Goal: Task Accomplishment & Management: Manage account settings

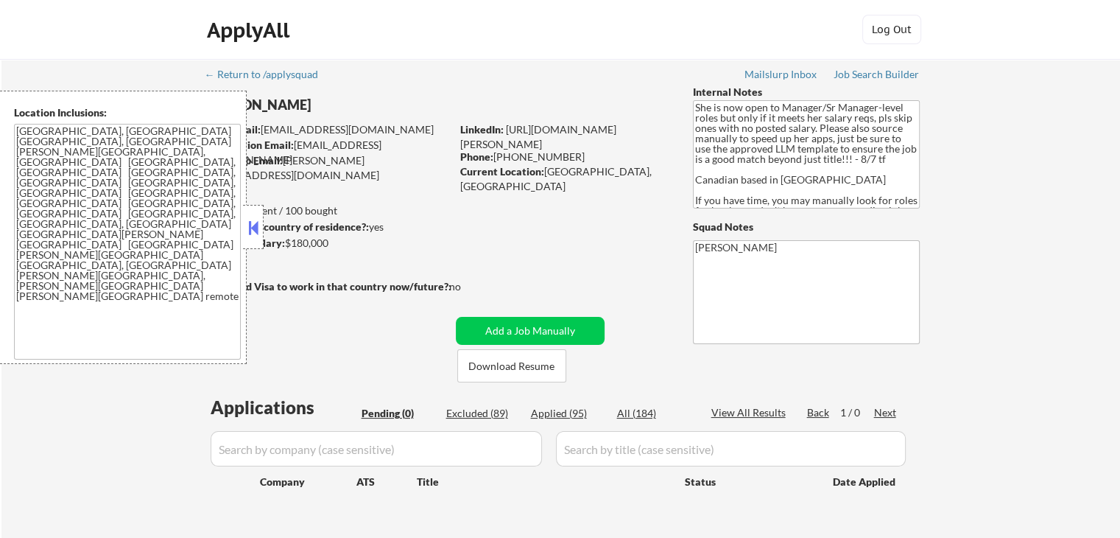
drag, startPoint x: 253, startPoint y: 223, endPoint x: 242, endPoint y: 256, distance: 34.9
click at [253, 223] on button at bounding box center [253, 228] width 16 height 22
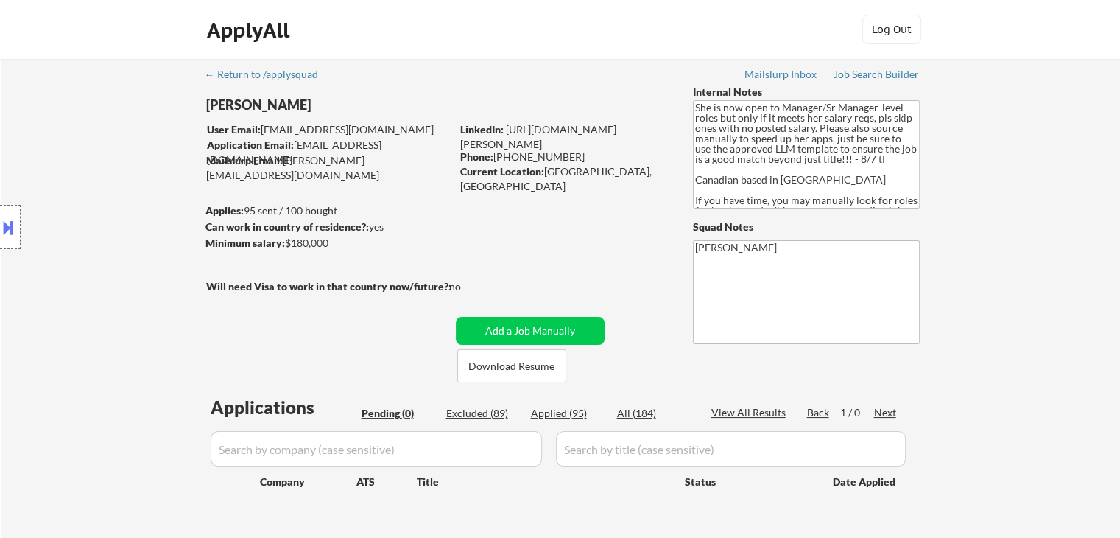
click at [161, 262] on div "Location Inclusions: [GEOGRAPHIC_DATA], [GEOGRAPHIC_DATA] [GEOGRAPHIC_DATA], [G…" at bounding box center [132, 227] width 264 height 273
click at [537, 218] on div "← Return to /applysquad Mailslurp Inbox Job Search Builder [PERSON_NAME] User E…" at bounding box center [561, 305] width 735 height 493
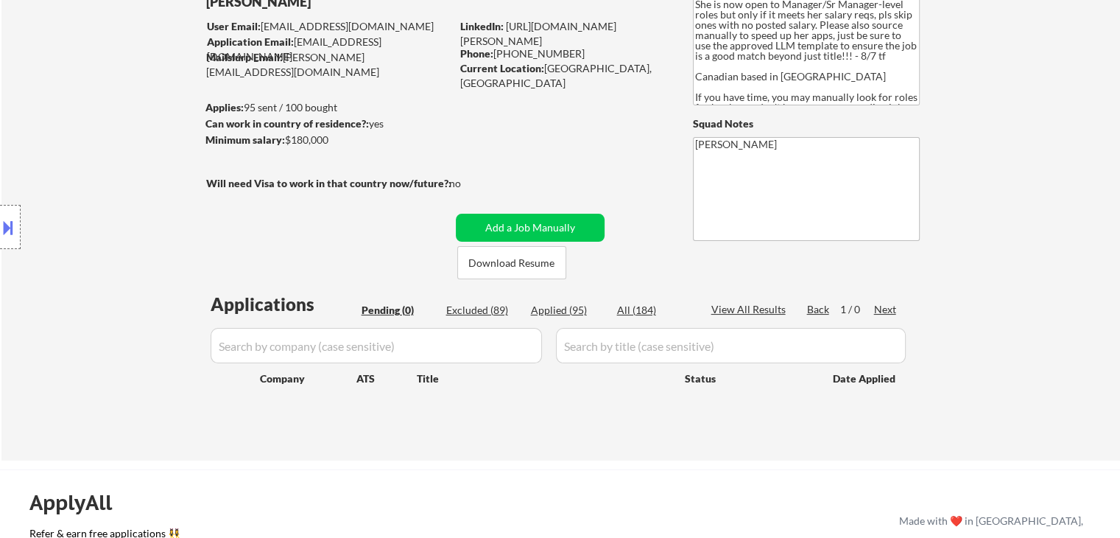
scroll to position [147, 0]
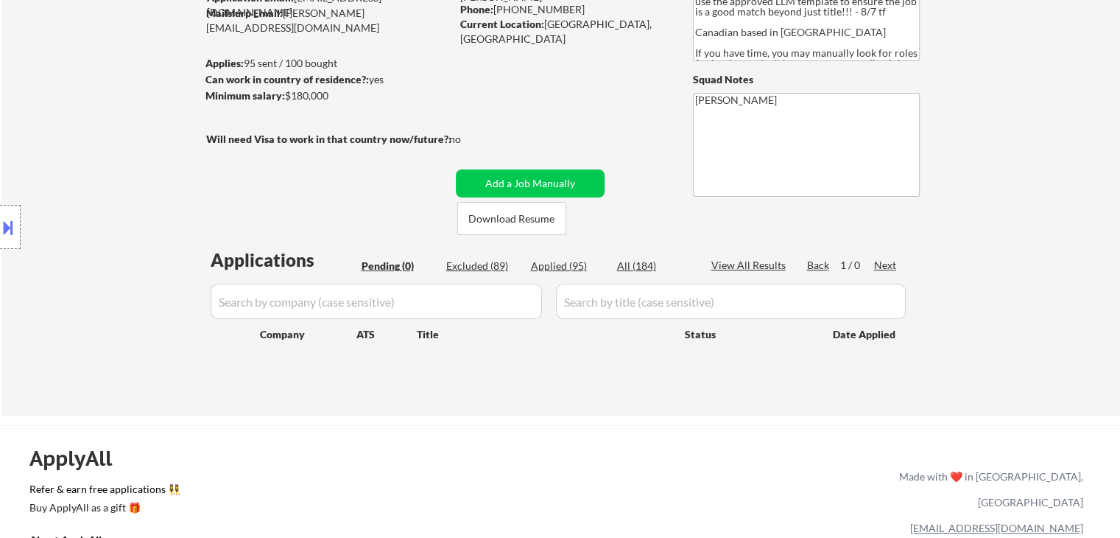
click at [563, 264] on div "Applied (95)" at bounding box center [568, 266] width 74 height 15
click at [360, 308] on input "input" at bounding box center [377, 301] width 332 height 35
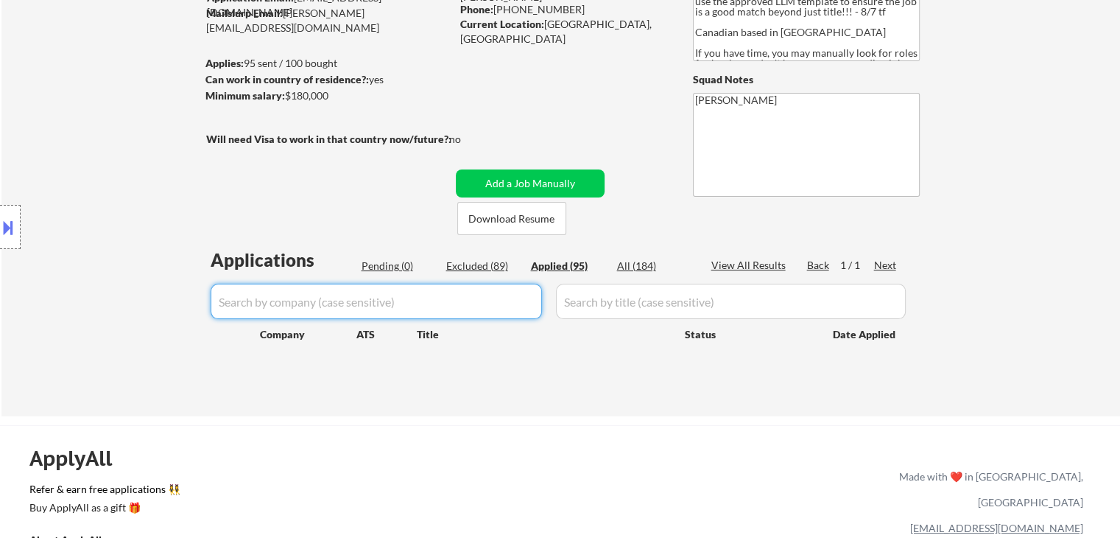
paste input "Recruiting"
type input "Recruiting"
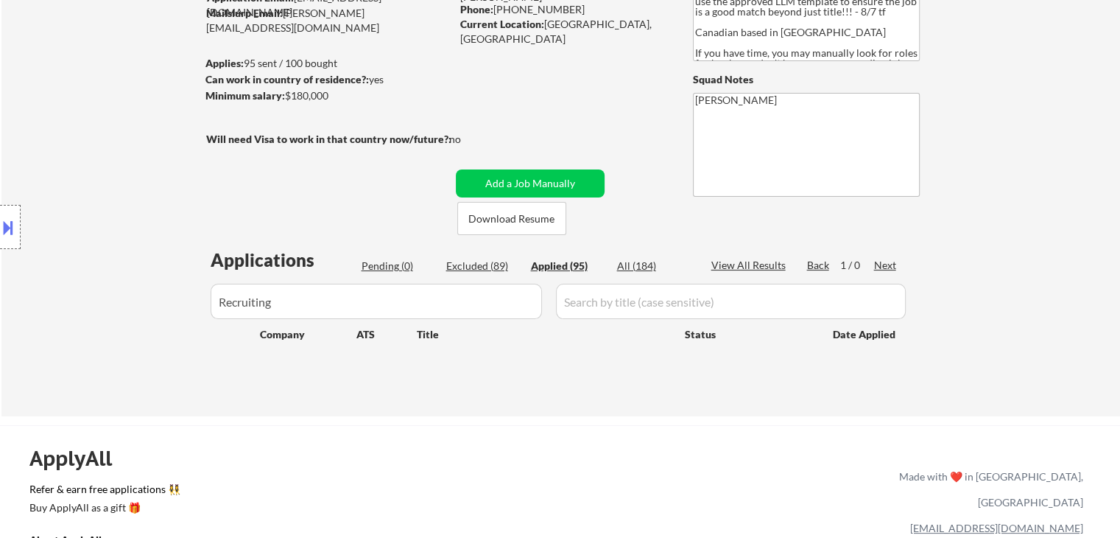
click at [161, 253] on div "Location Inclusions: [GEOGRAPHIC_DATA], [GEOGRAPHIC_DATA] [GEOGRAPHIC_DATA], [G…" at bounding box center [132, 227] width 264 height 273
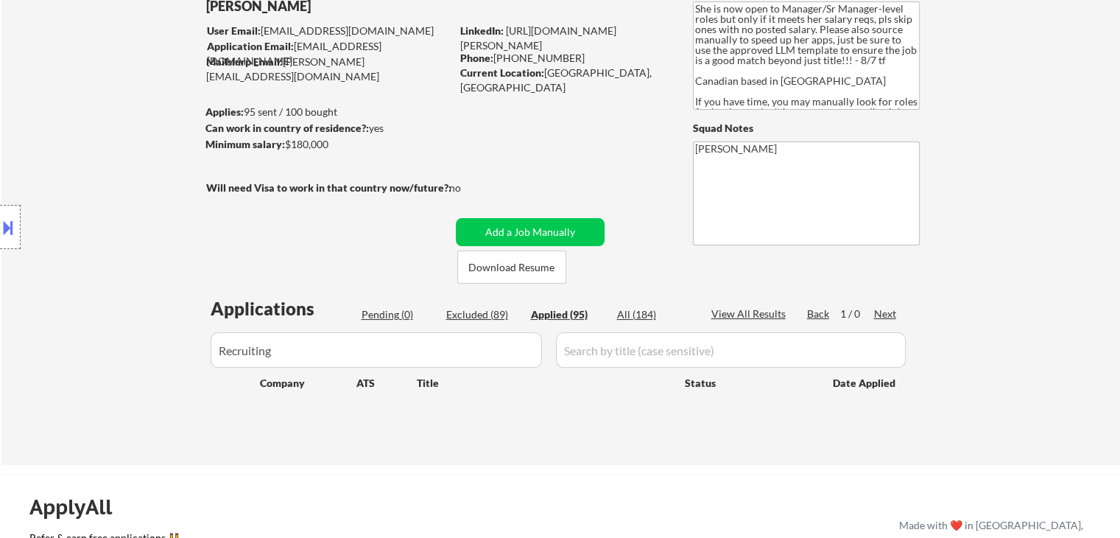
scroll to position [74, 0]
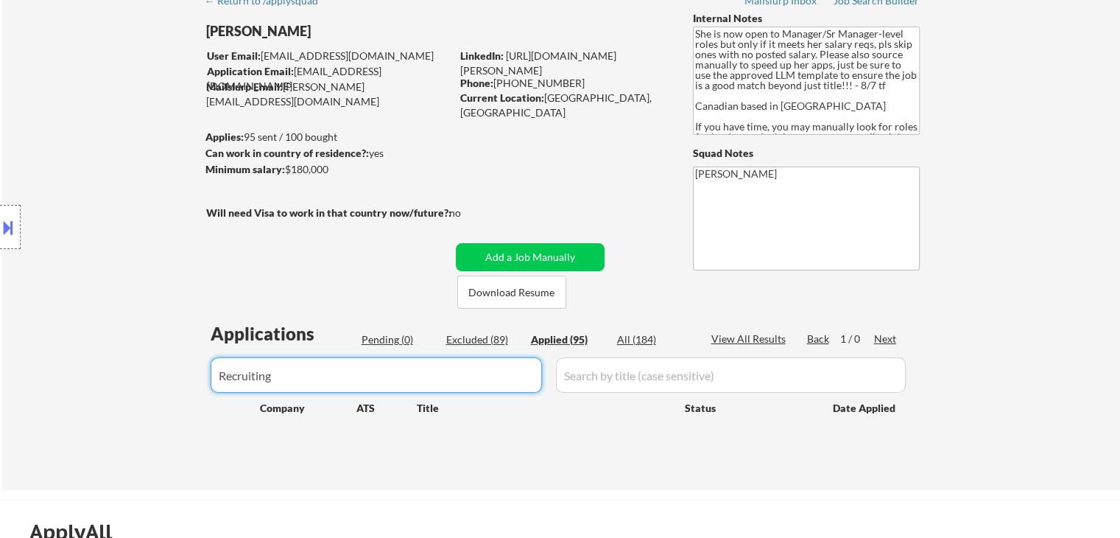
drag, startPoint x: 224, startPoint y: 380, endPoint x: 197, endPoint y: 379, distance: 26.5
click at [197, 380] on div "← Return to /applysquad Mailslurp Inbox Job Search Builder [PERSON_NAME] User E…" at bounding box center [561, 231] width 735 height 493
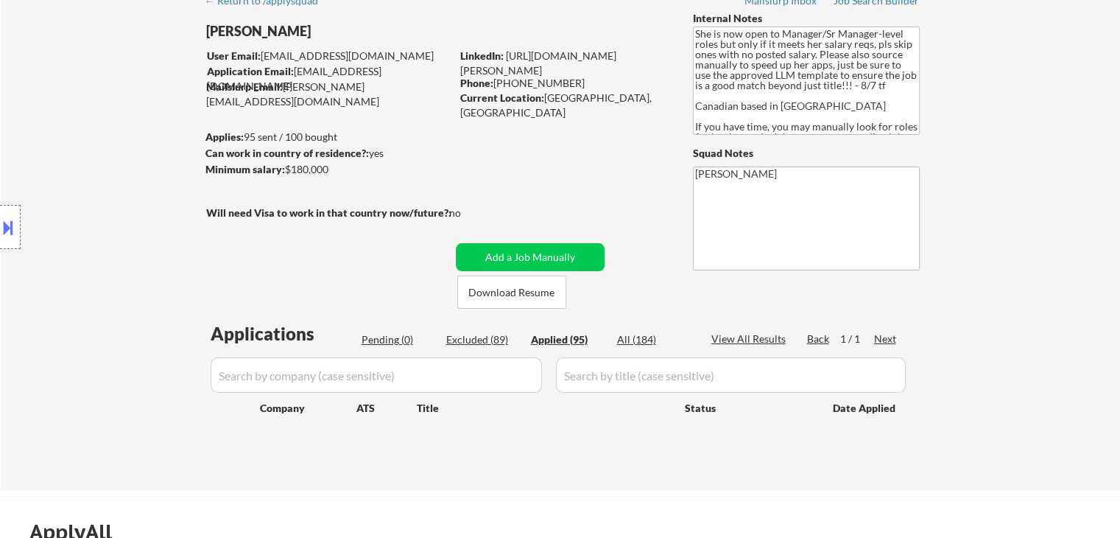
select select ""applied""
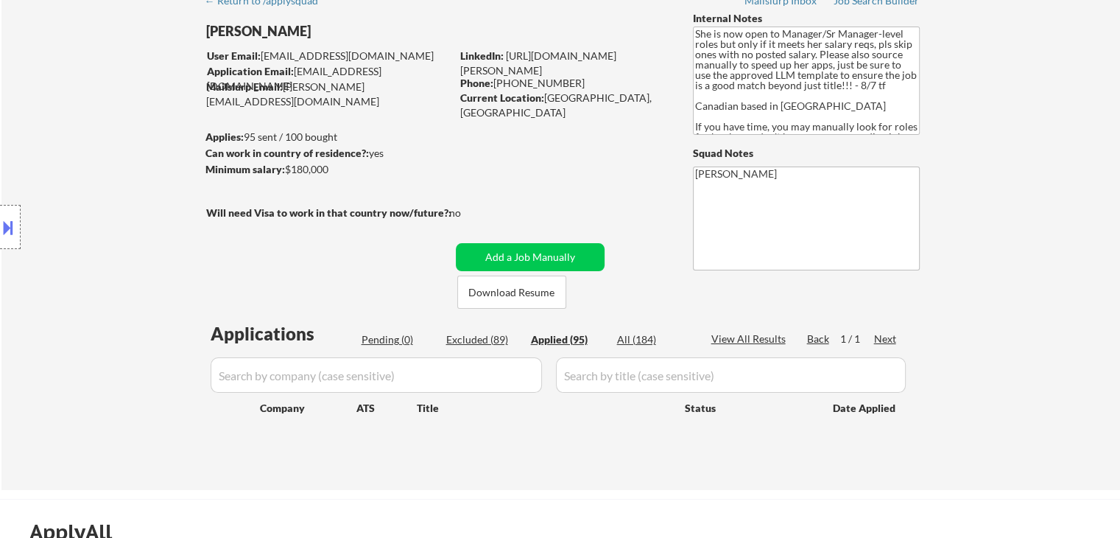
select select ""applied""
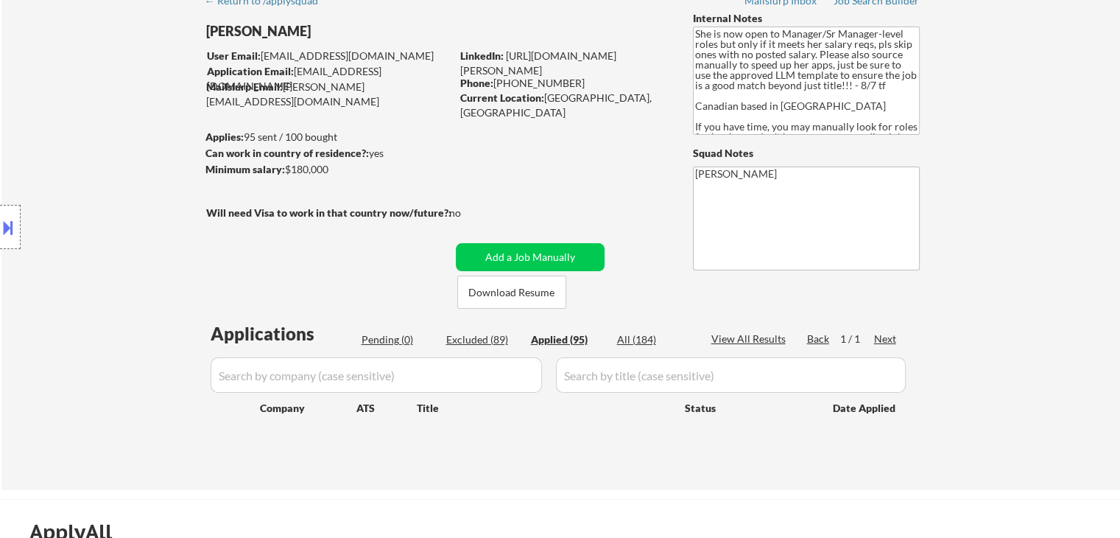
select select ""applied""
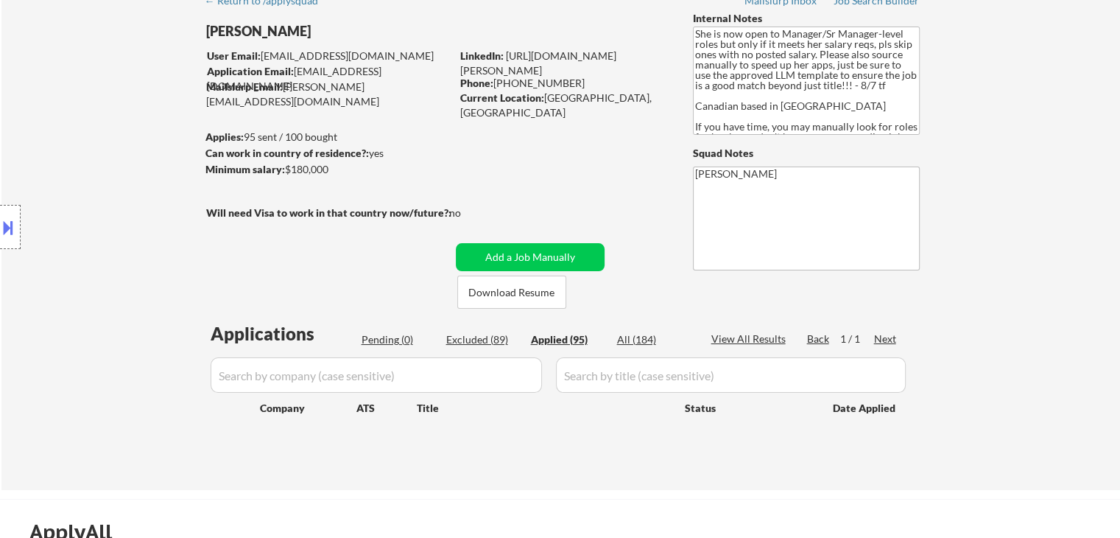
select select ""applied""
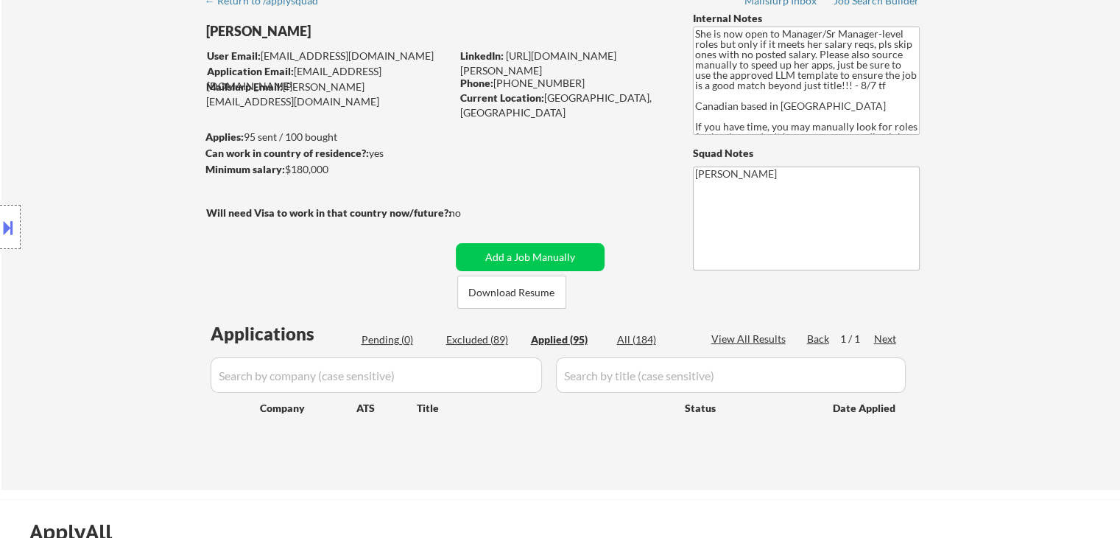
select select ""applied""
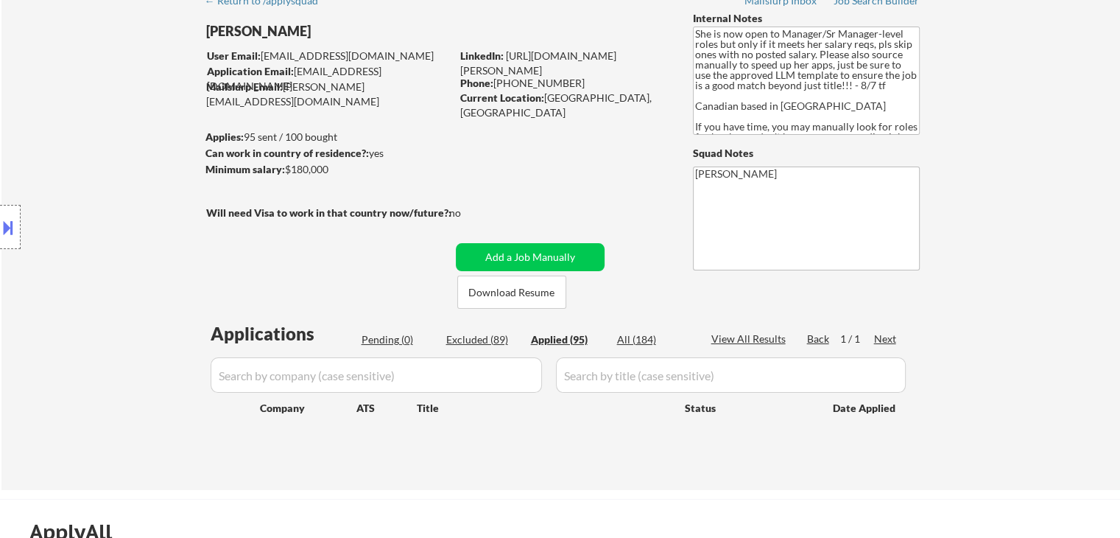
select select ""applied""
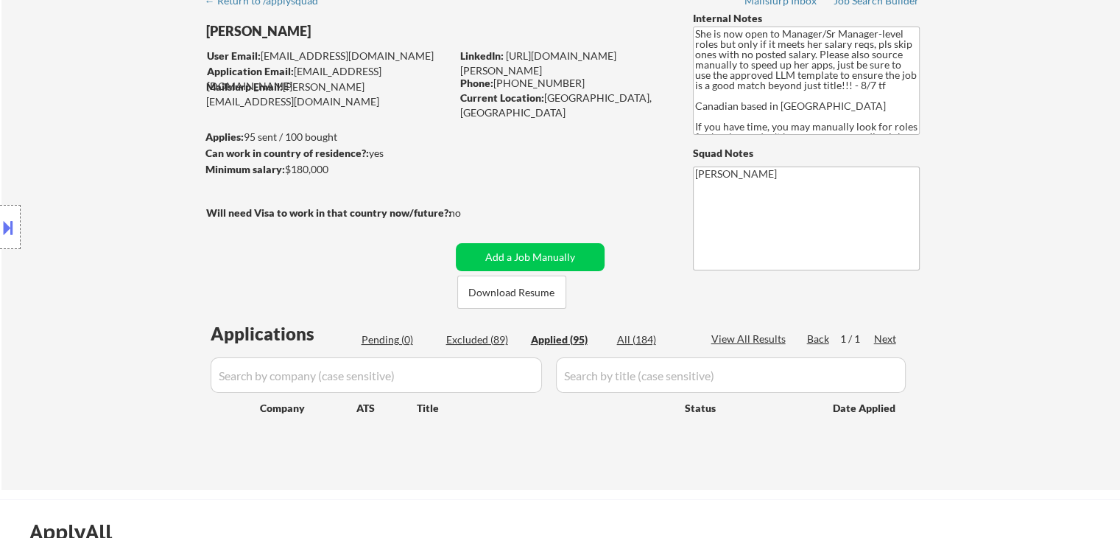
select select ""applied""
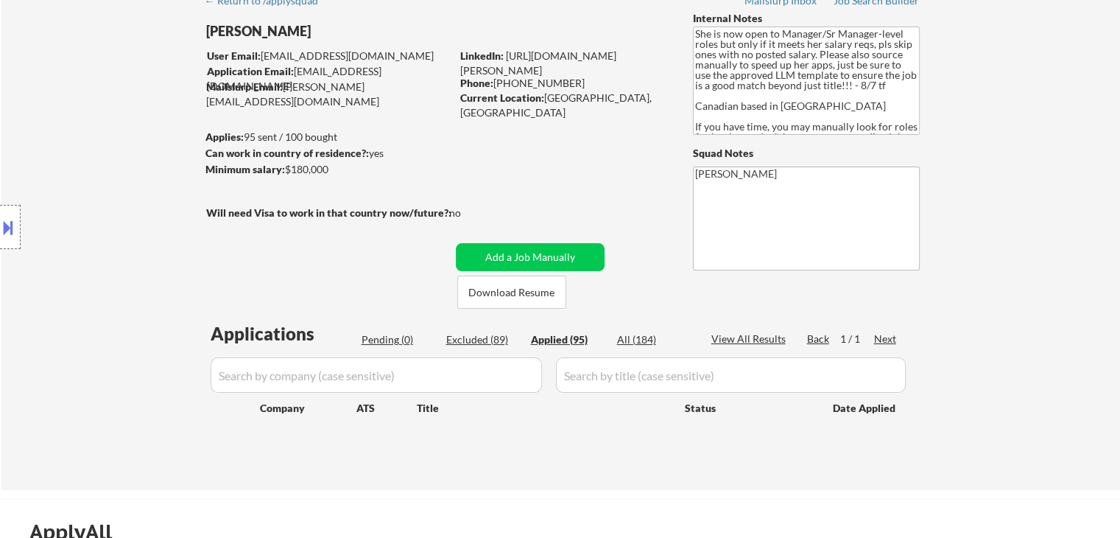
select select ""applied""
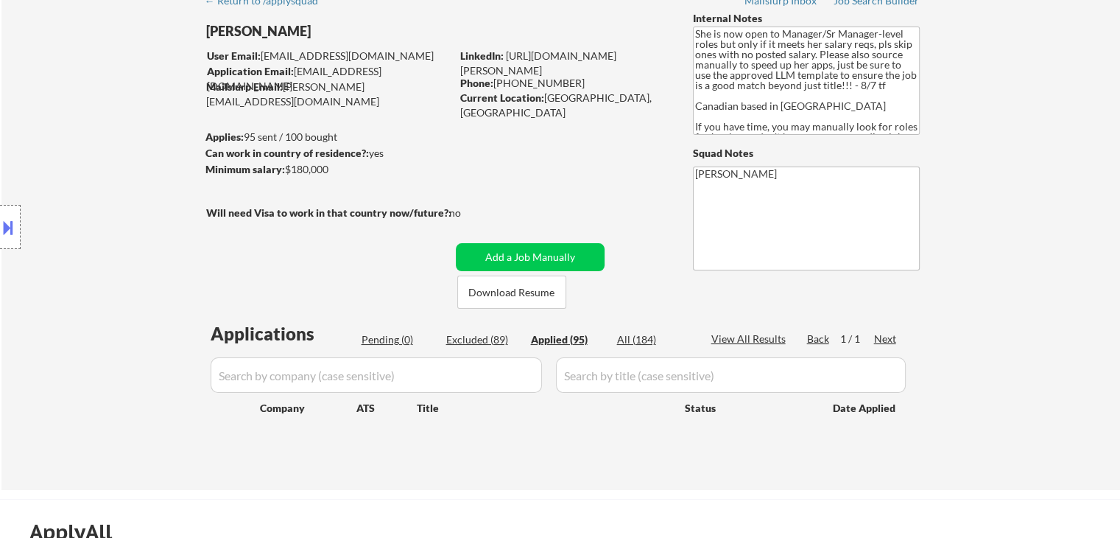
select select ""applied""
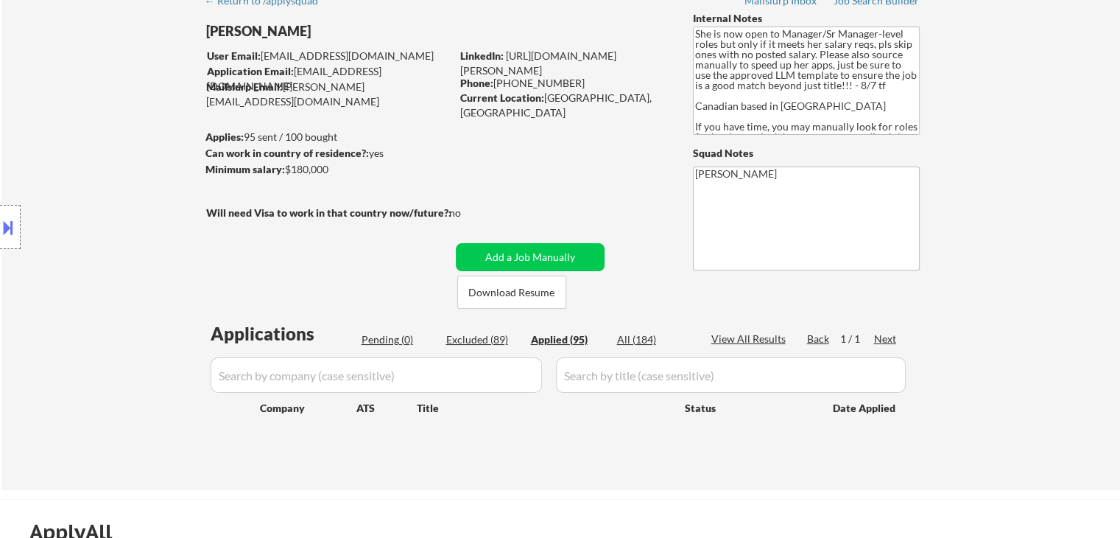
select select ""applied""
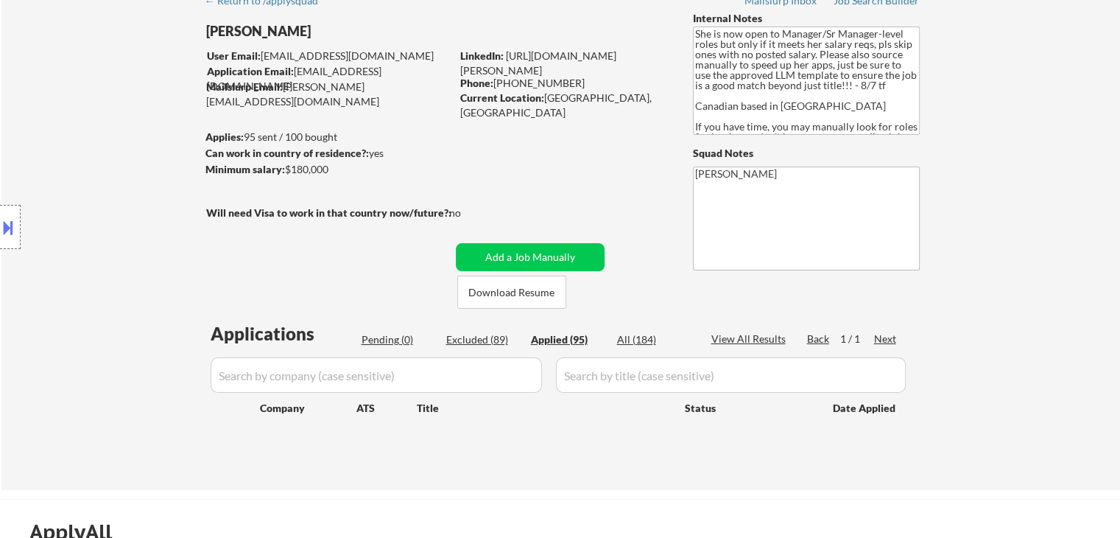
select select ""applied""
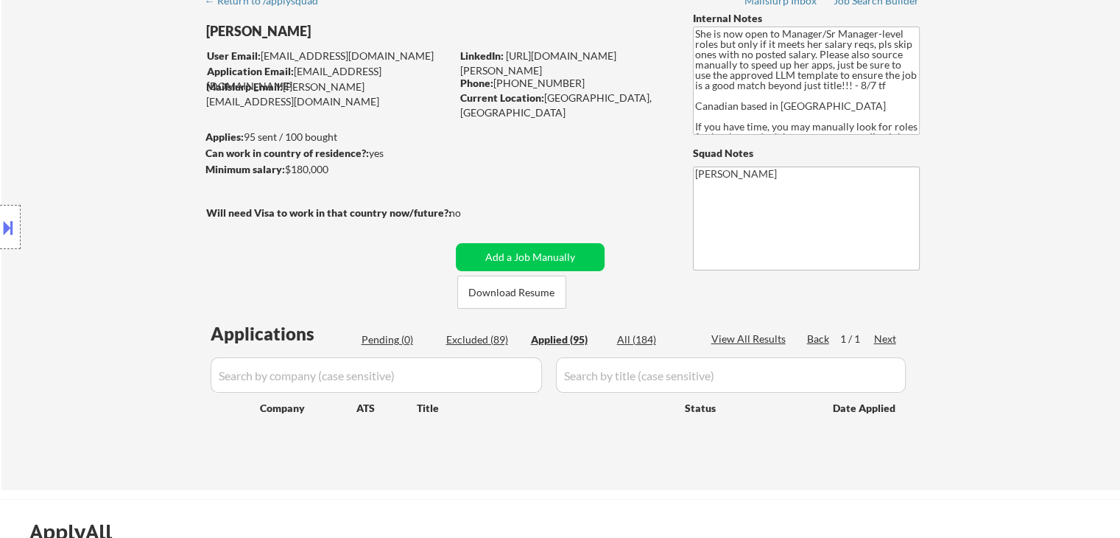
select select ""applied""
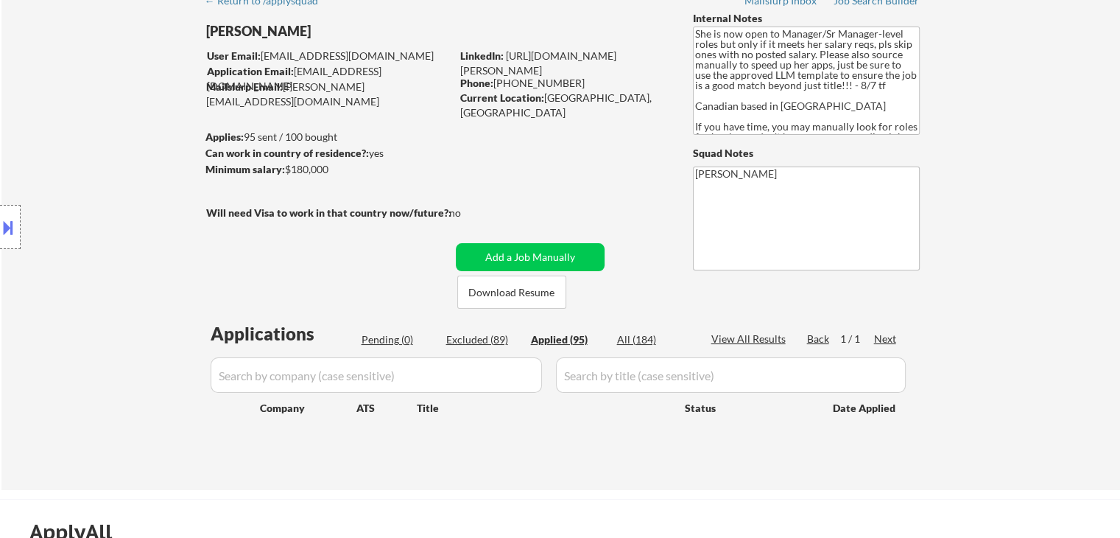
select select ""applied""
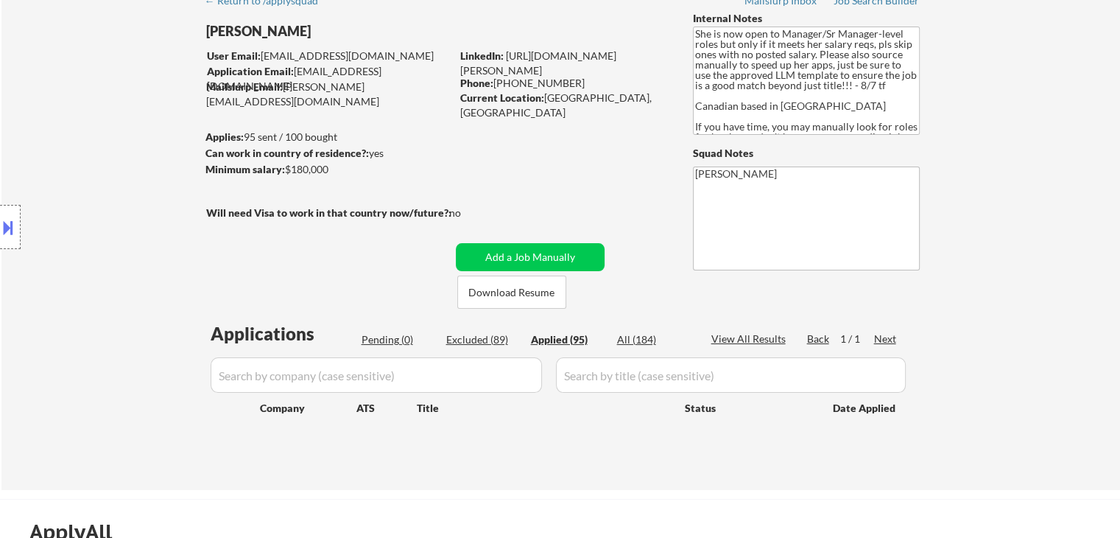
select select ""applied""
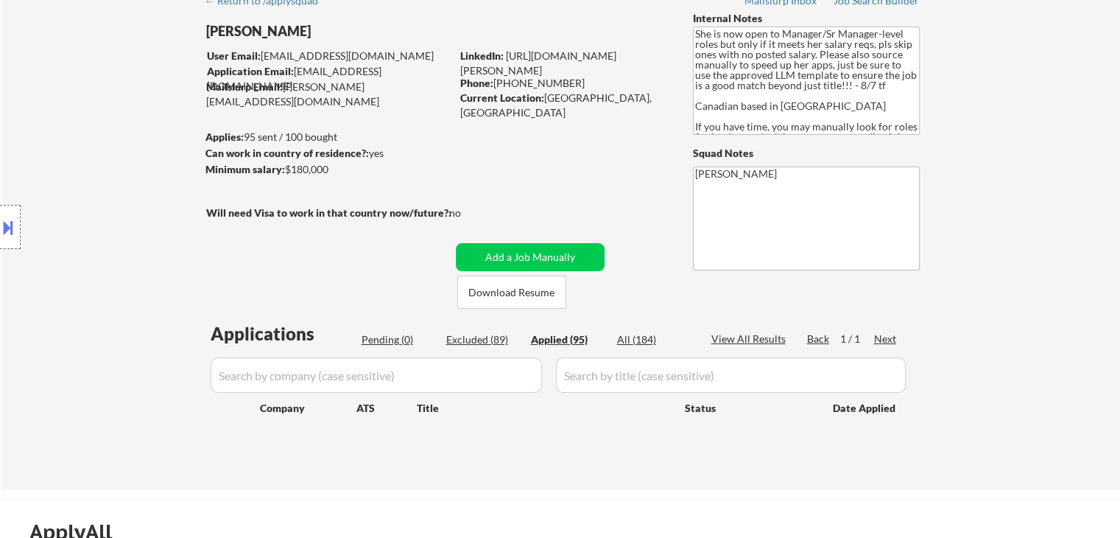
select select ""applied""
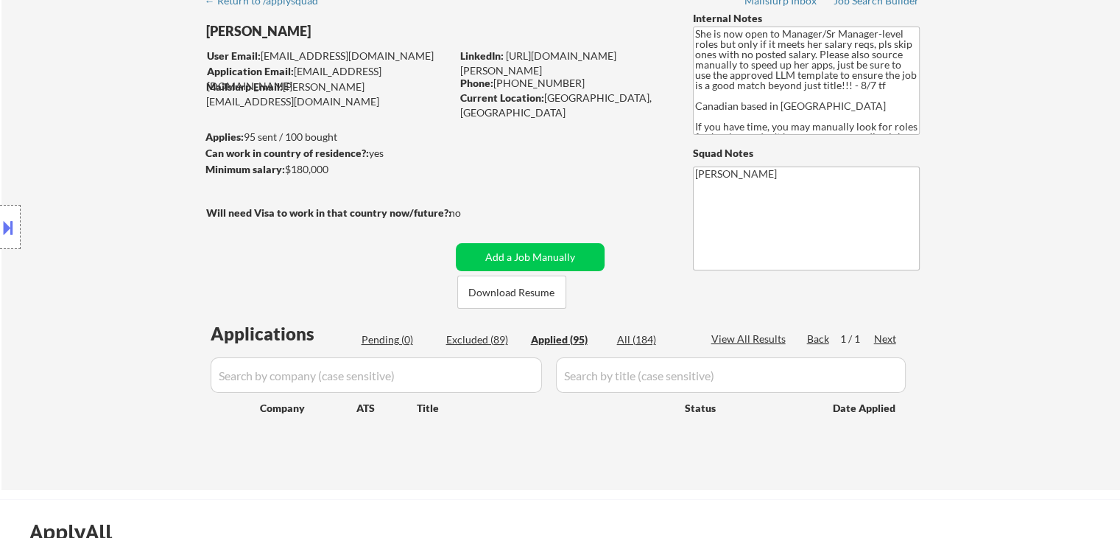
select select ""applied""
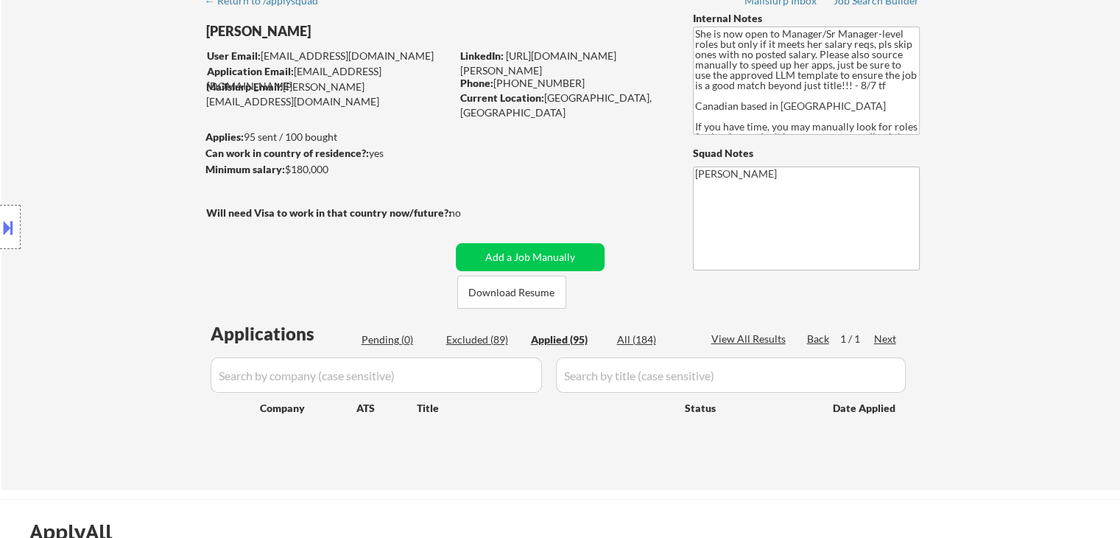
select select ""applied""
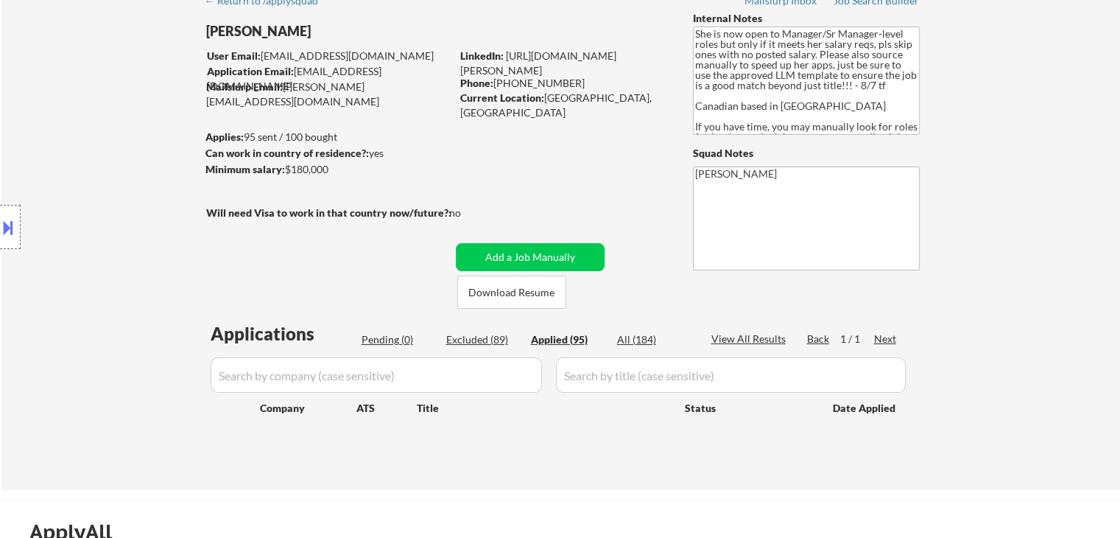
select select ""applied""
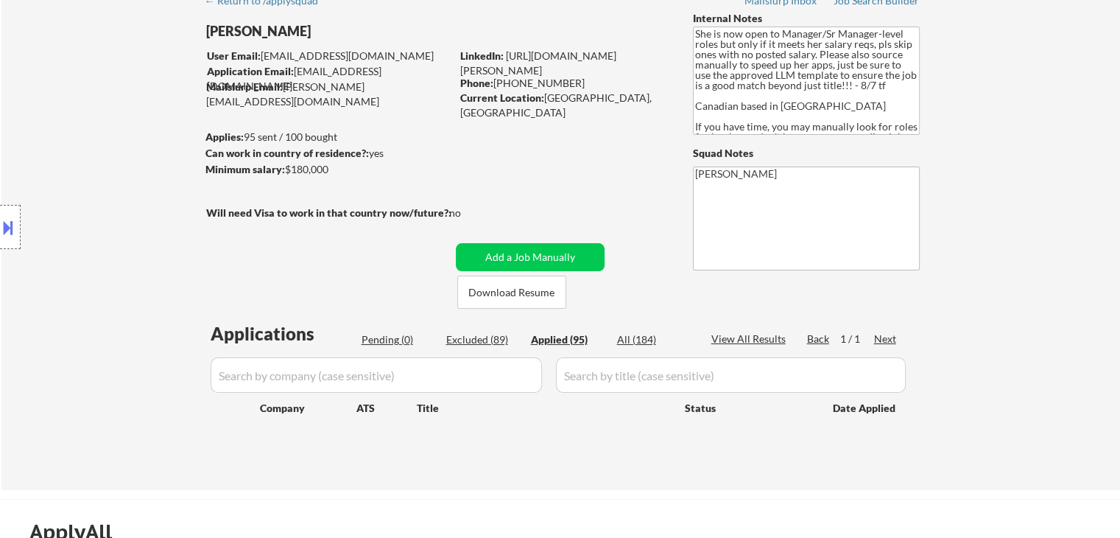
select select ""applied""
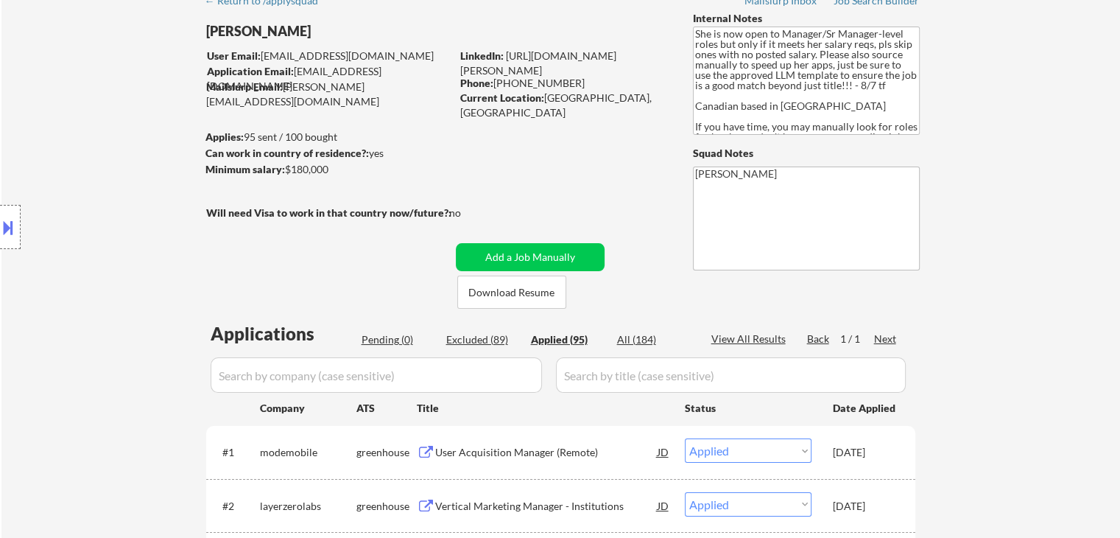
click at [129, 273] on div "Location Inclusions: [GEOGRAPHIC_DATA], [GEOGRAPHIC_DATA] [GEOGRAPHIC_DATA], [G…" at bounding box center [132, 227] width 264 height 273
drag, startPoint x: 27, startPoint y: 134, endPoint x: 382, endPoint y: 83, distance: 359.4
click at [27, 134] on div "Location Inclusions: [GEOGRAPHIC_DATA], [GEOGRAPHIC_DATA] [GEOGRAPHIC_DATA], [G…" at bounding box center [132, 227] width 264 height 273
